Goal: Subscribe to service/newsletter

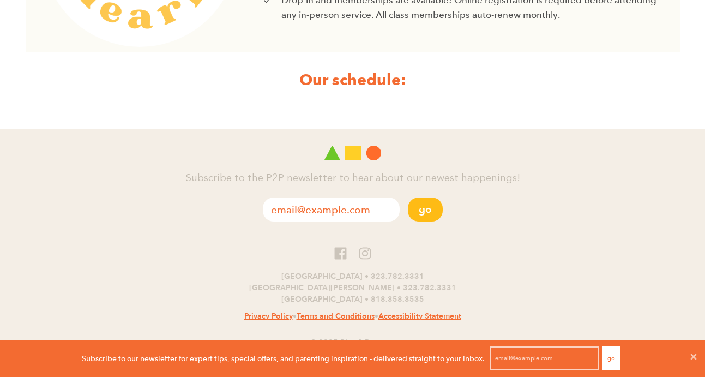
scroll to position [522, 0]
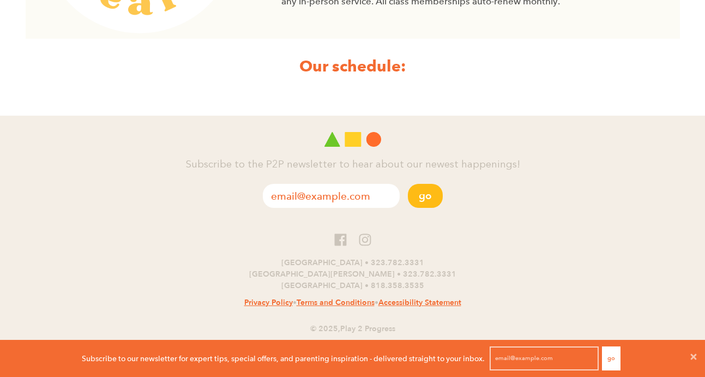
click at [361, 67] on strong "Our schedule:" at bounding box center [352, 66] width 107 height 20
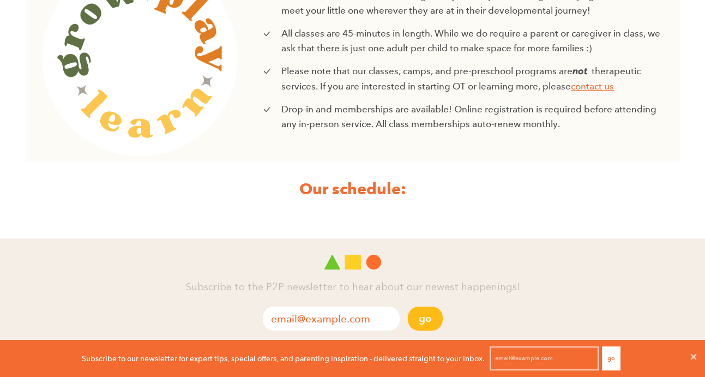
scroll to position [403, 0]
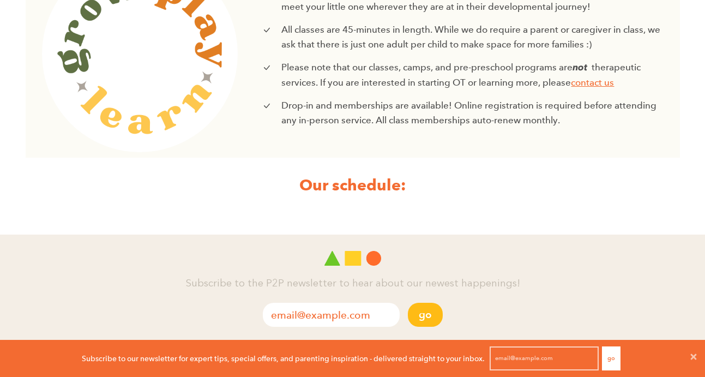
click at [366, 316] on input "email" at bounding box center [331, 315] width 137 height 24
click at [417, 315] on button "Go" at bounding box center [425, 315] width 35 height 24
click at [367, 319] on input "email" at bounding box center [331, 315] width 137 height 24
type input "teddysteinkellner@gmail.com"
click at [418, 312] on button "Go" at bounding box center [425, 315] width 35 height 24
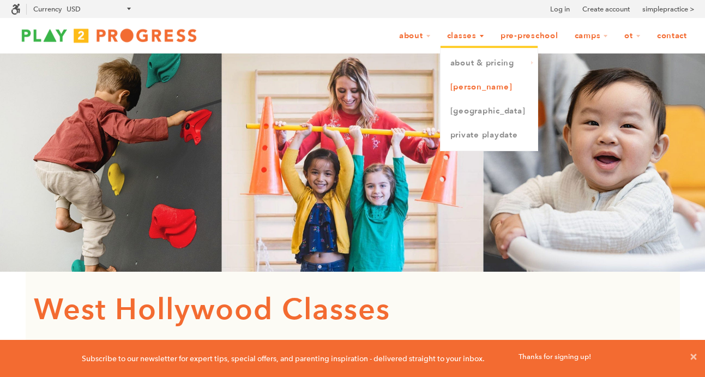
click at [466, 89] on link "[PERSON_NAME]" at bounding box center [489, 87] width 97 height 24
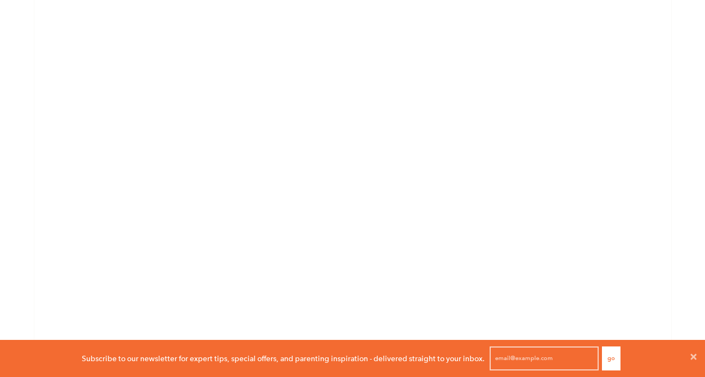
scroll to position [2076, 0]
